Goal: Complete application form

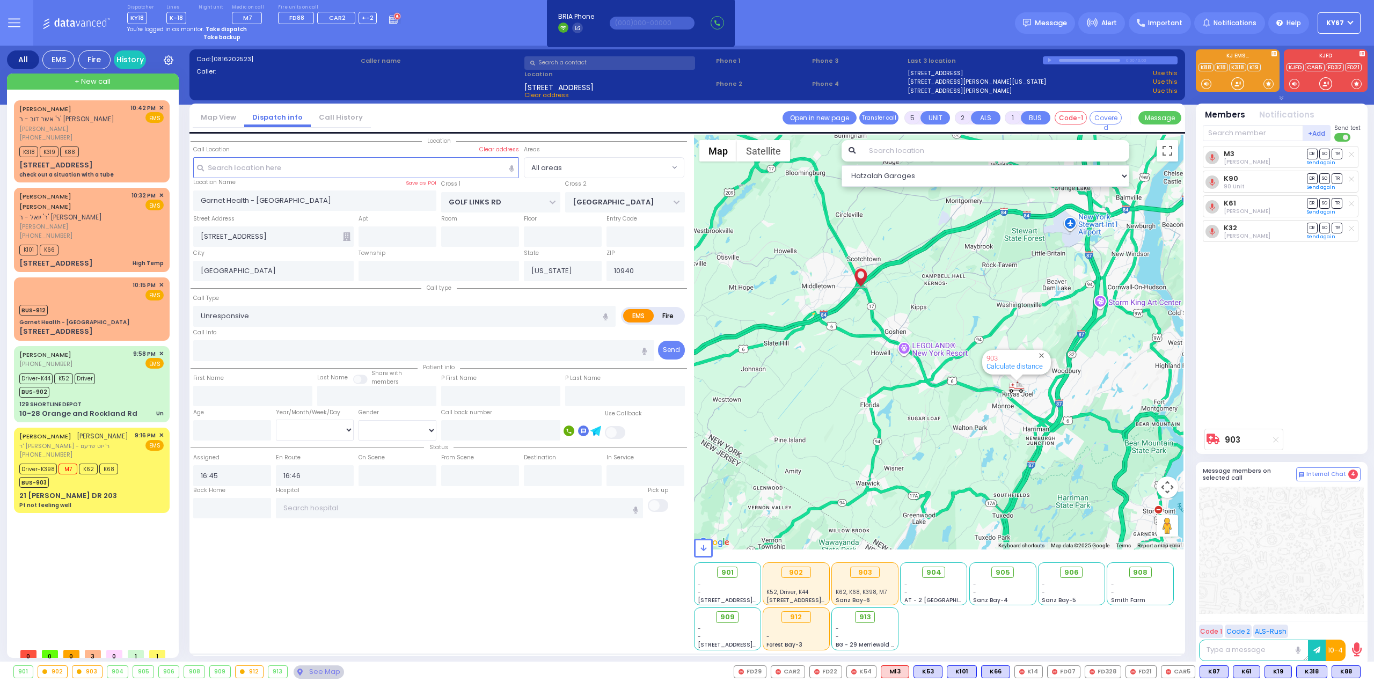
select select
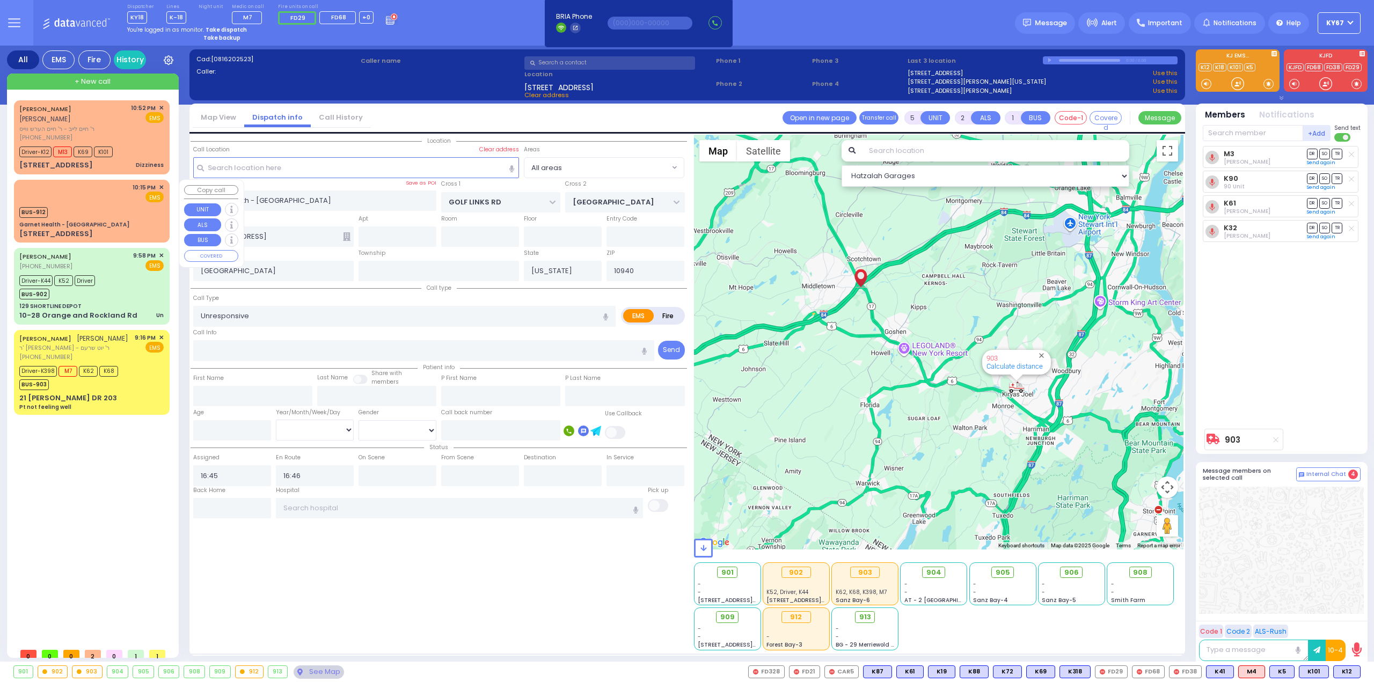
select select
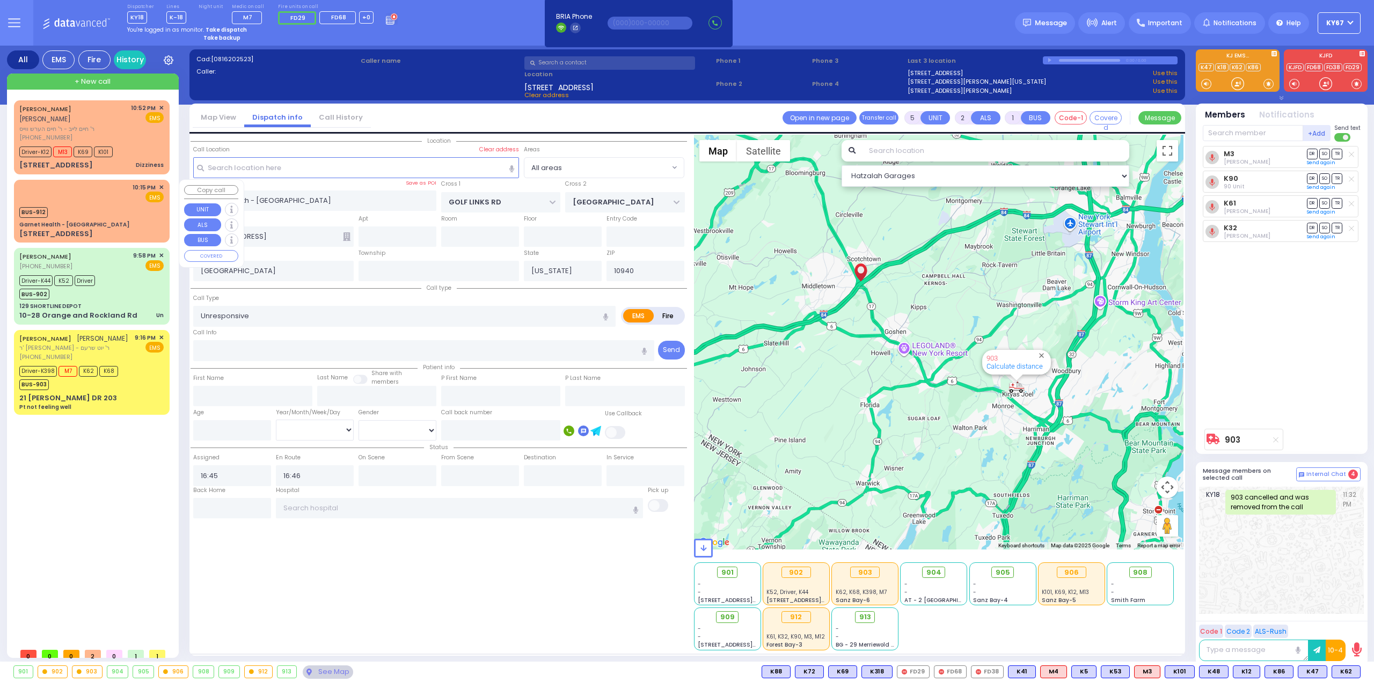
select select
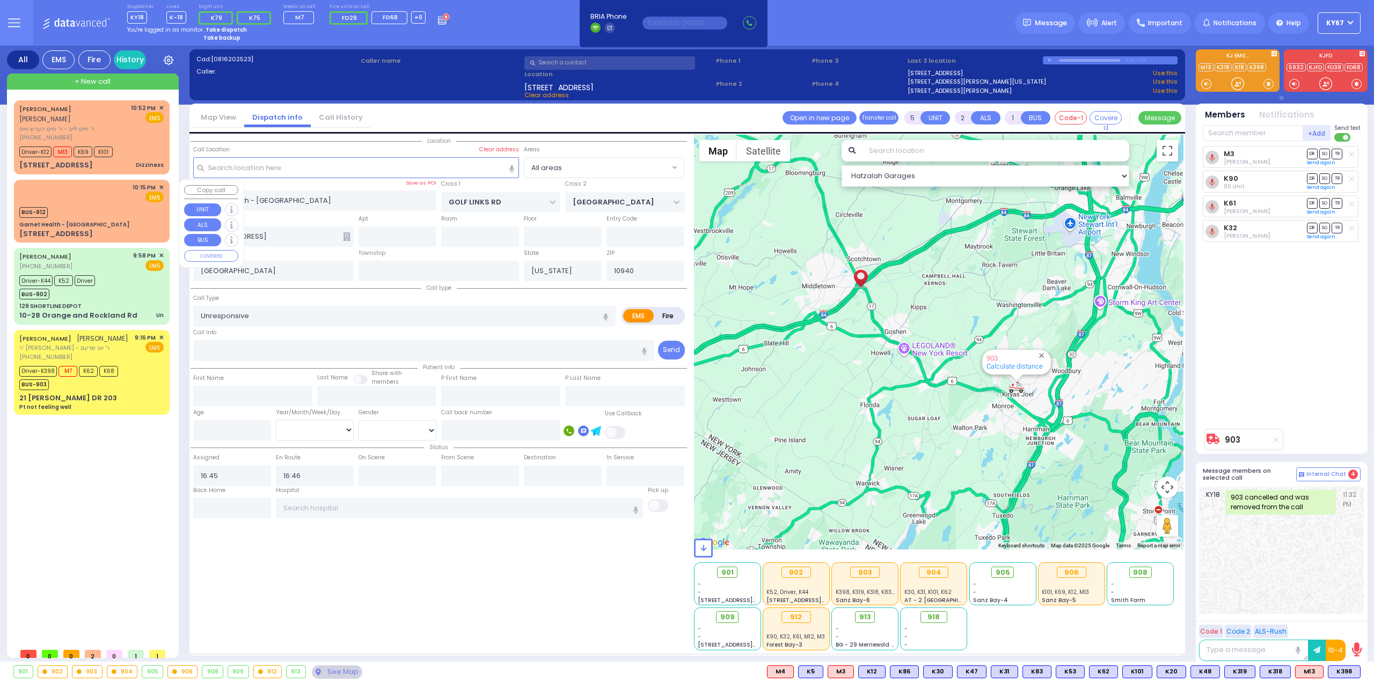
select select
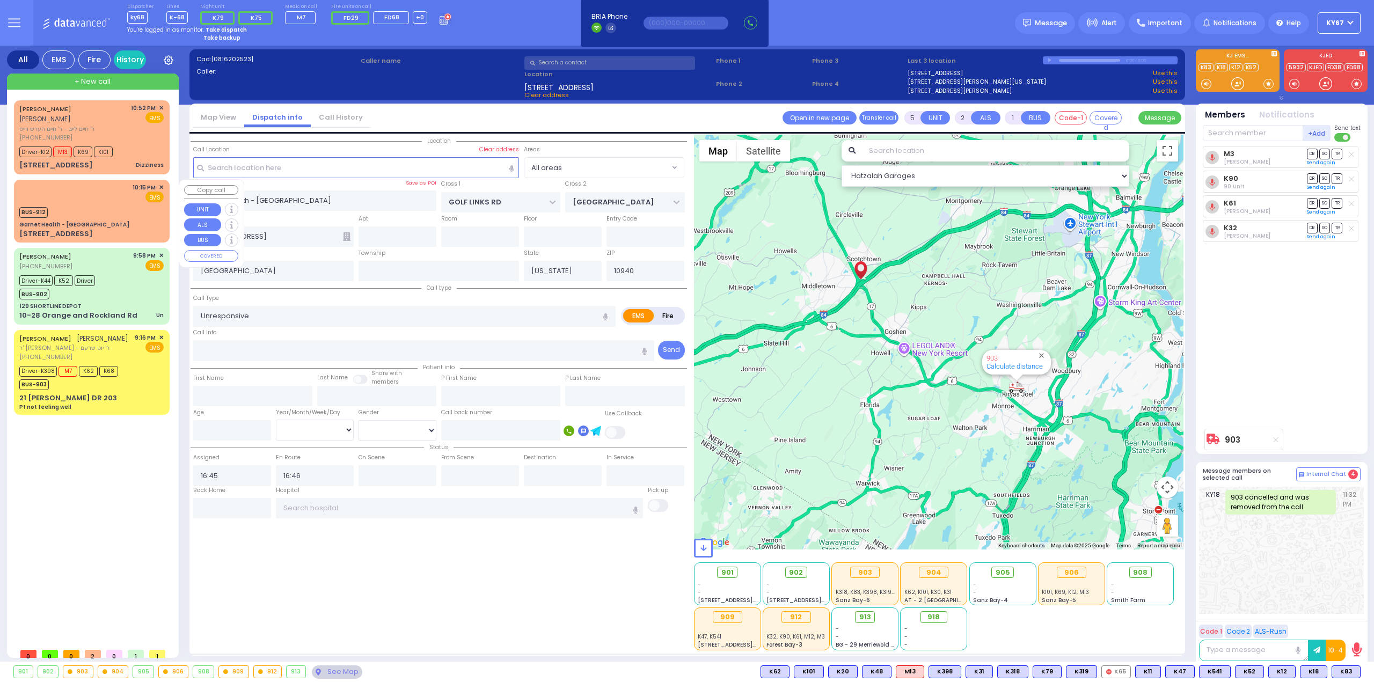
select select
